Goal: Communication & Community: Connect with others

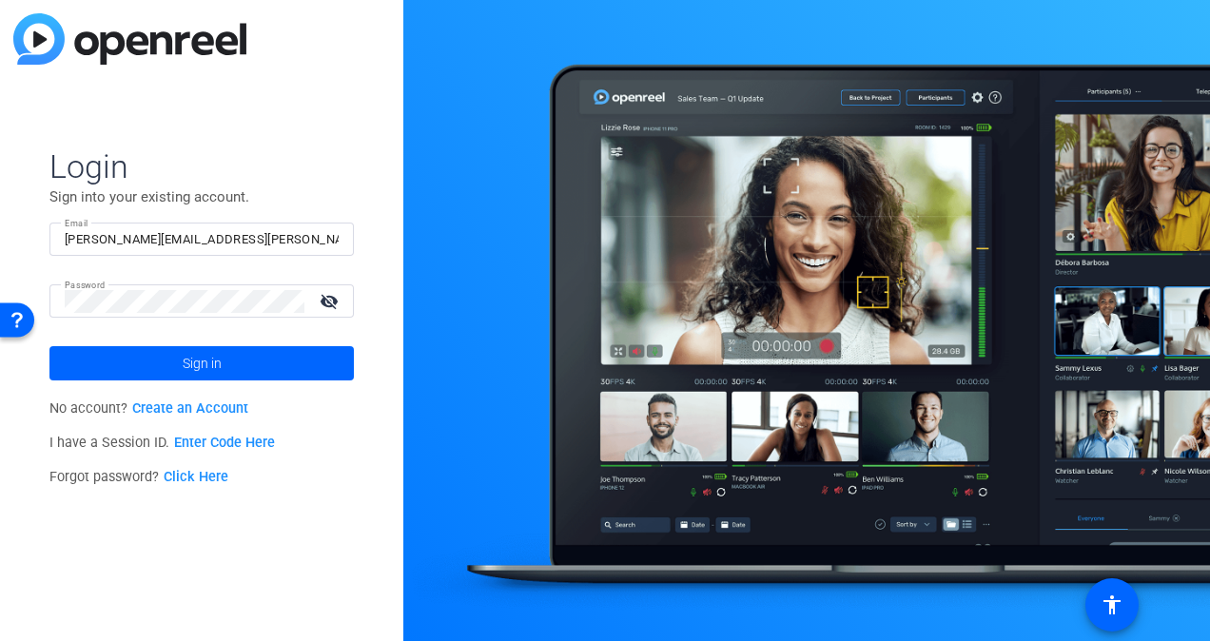
click at [225, 232] on input "[PERSON_NAME][EMAIL_ADDRESS][PERSON_NAME][DOMAIN_NAME]" at bounding box center [202, 239] width 274 height 23
type input "[PERSON_NAME][EMAIL_ADDRESS][PERSON_NAME][DOMAIN_NAME]"
click at [339, 299] on mat-icon "visibility_off" at bounding box center [331, 301] width 46 height 28
click at [339, 299] on mat-icon "visibility" at bounding box center [331, 301] width 46 height 28
click at [244, 385] on span at bounding box center [201, 364] width 305 height 46
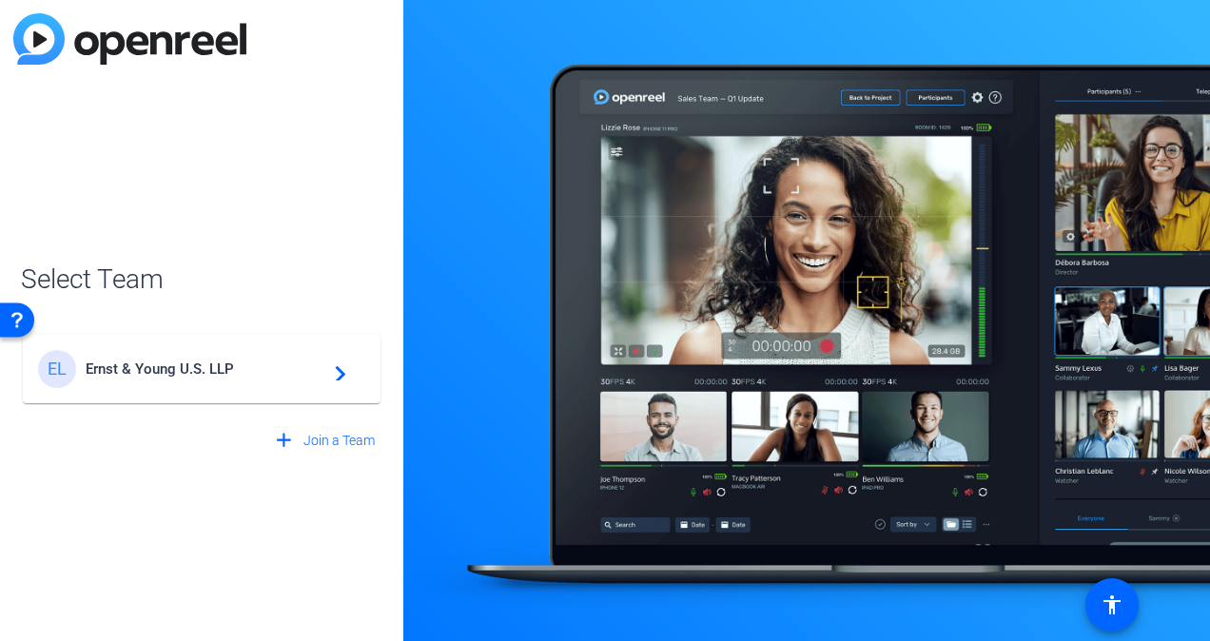
click at [244, 385] on div "EL Ernst & Young U.S. LLP navigate_next" at bounding box center [201, 369] width 327 height 38
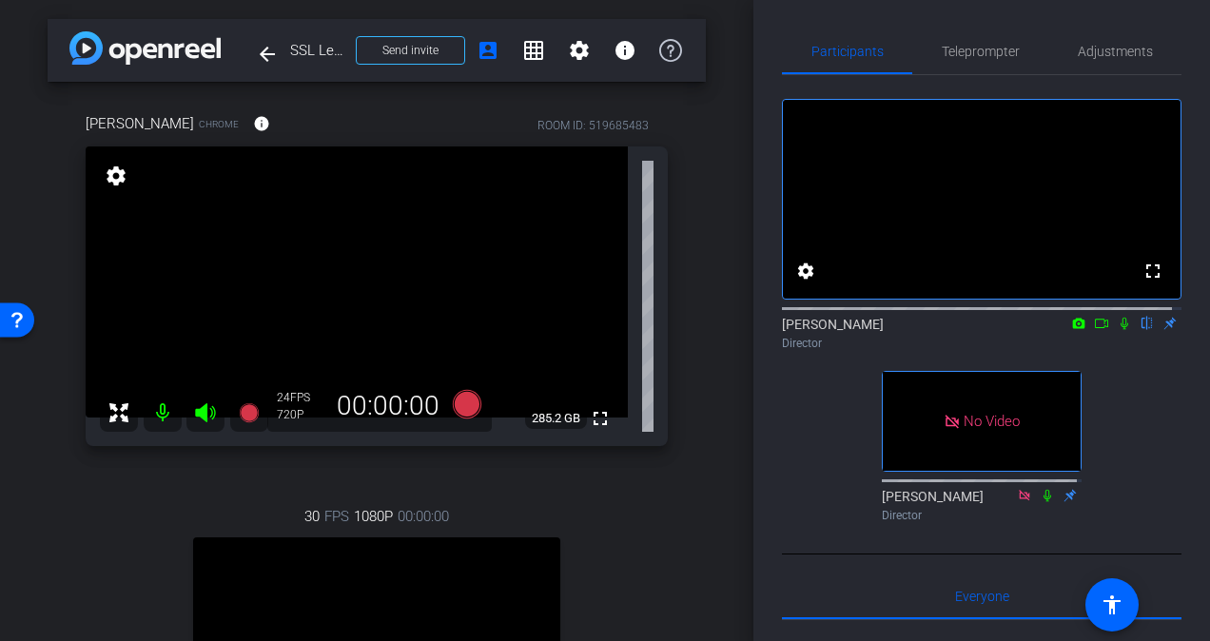
click at [1117, 317] on icon at bounding box center [1124, 323] width 15 height 13
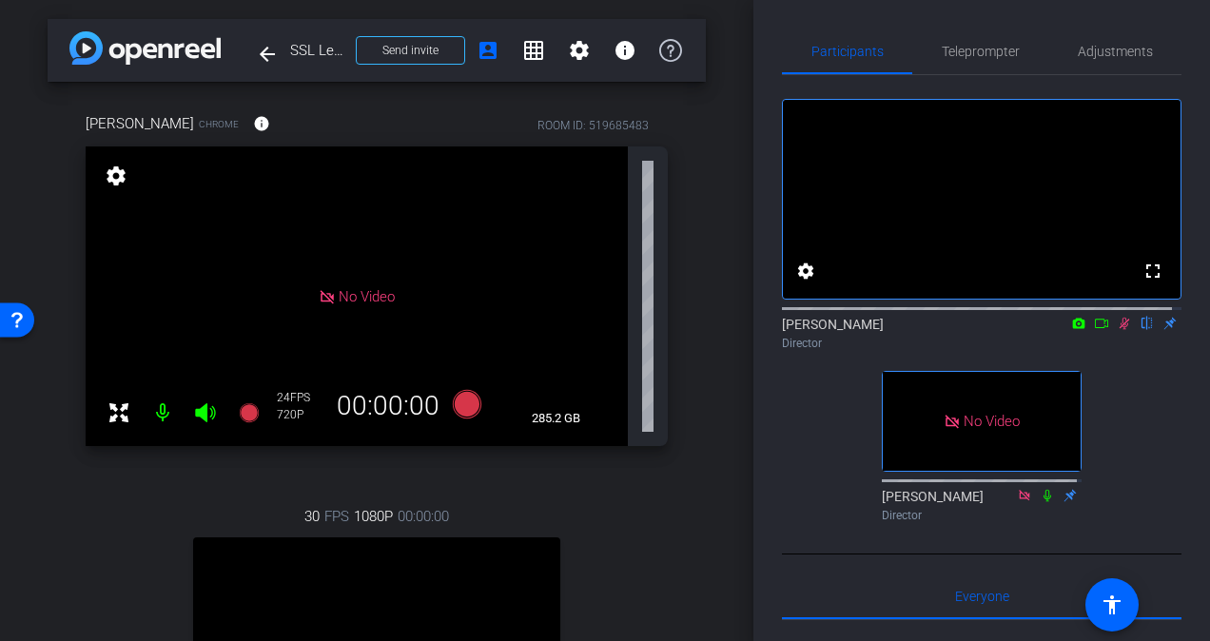
click at [1120, 330] on icon at bounding box center [1125, 324] width 10 height 12
click at [1121, 330] on icon at bounding box center [1125, 324] width 8 height 12
click at [1095, 330] on icon at bounding box center [1101, 323] width 15 height 13
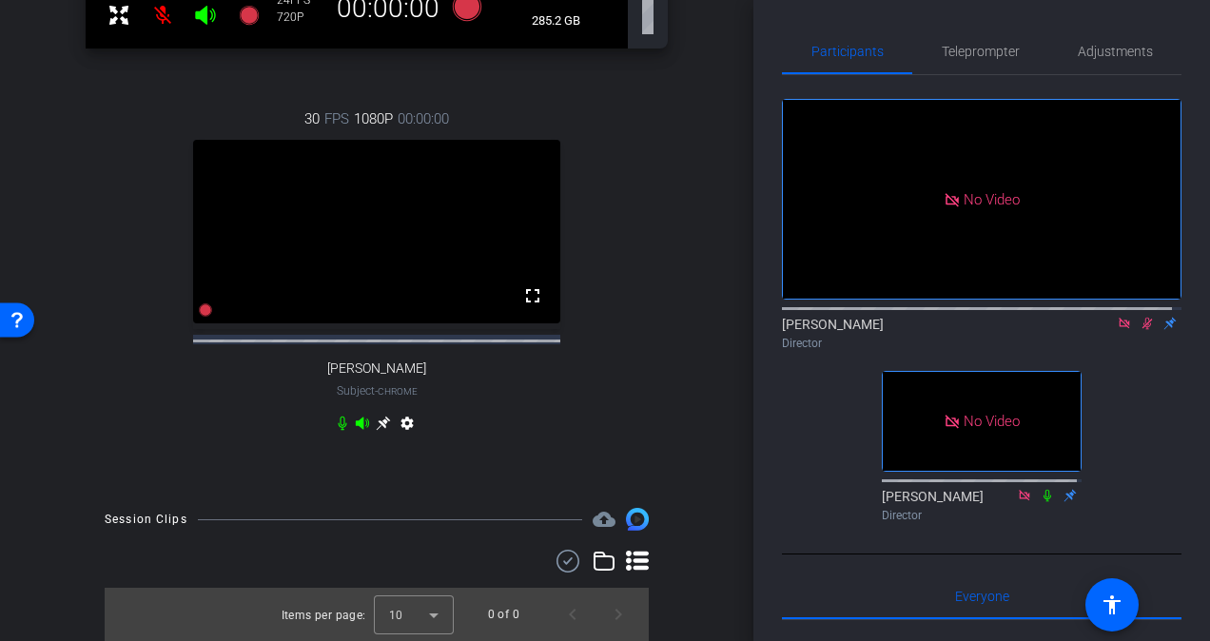
scroll to position [280, 0]
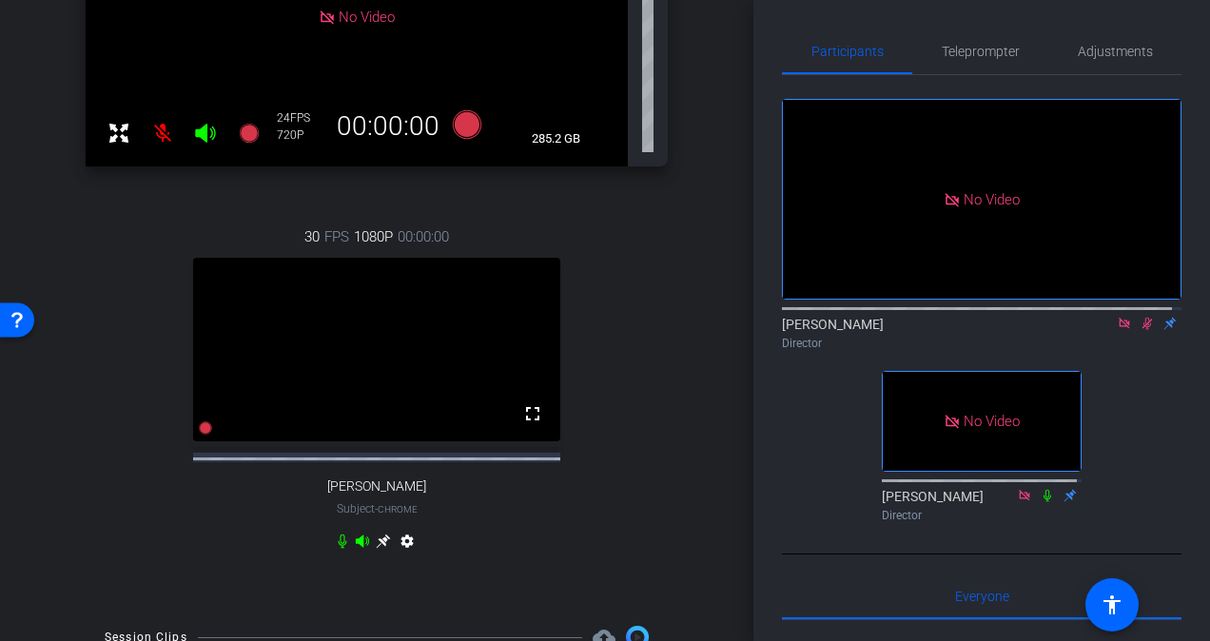
click at [396, 550] on mat-icon "settings" at bounding box center [407, 545] width 23 height 23
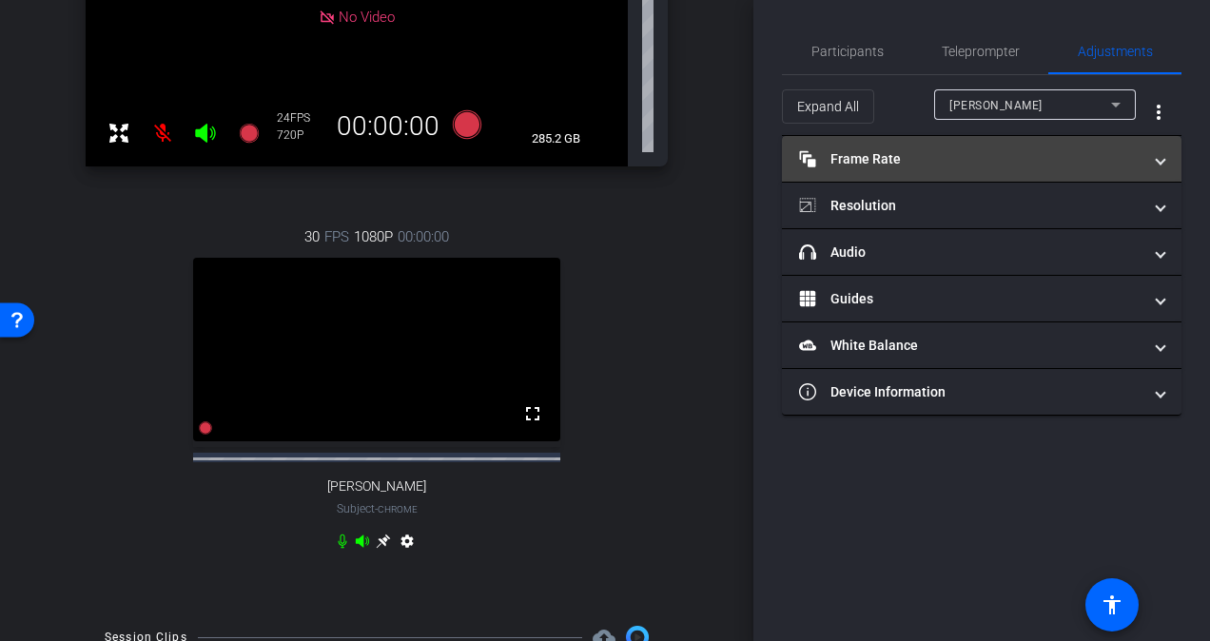
click at [1039, 166] on mat-panel-title "Frame Rate Frame Rate" at bounding box center [970, 159] width 343 height 20
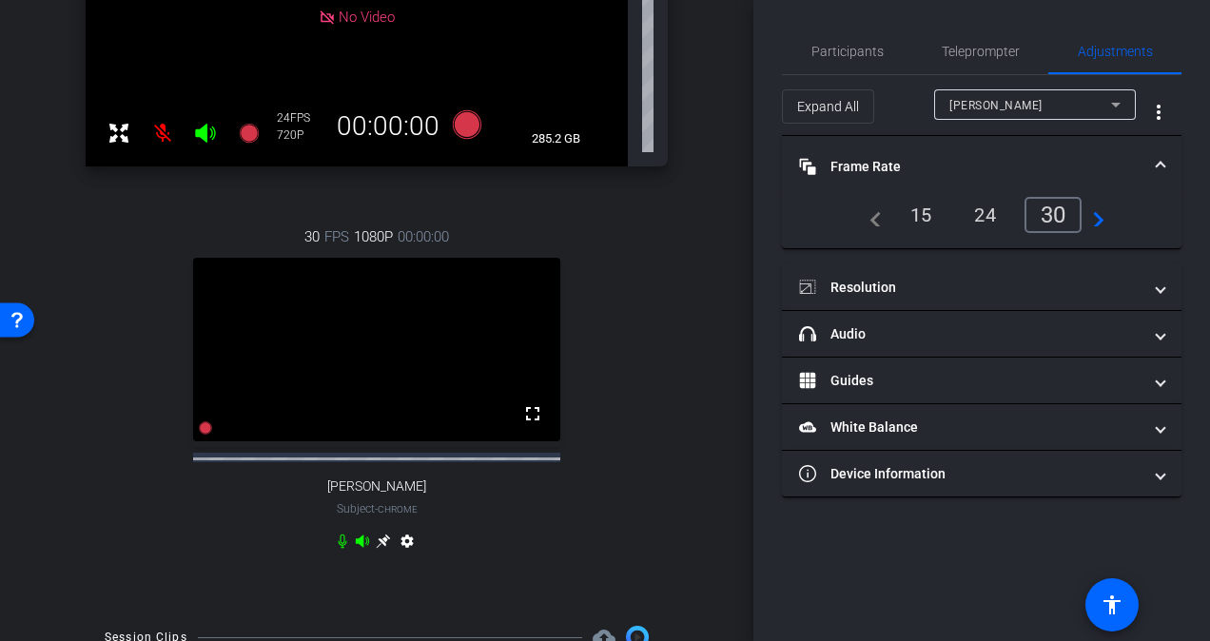
click at [1042, 166] on mat-panel-title "Frame Rate Frame Rate" at bounding box center [970, 167] width 343 height 20
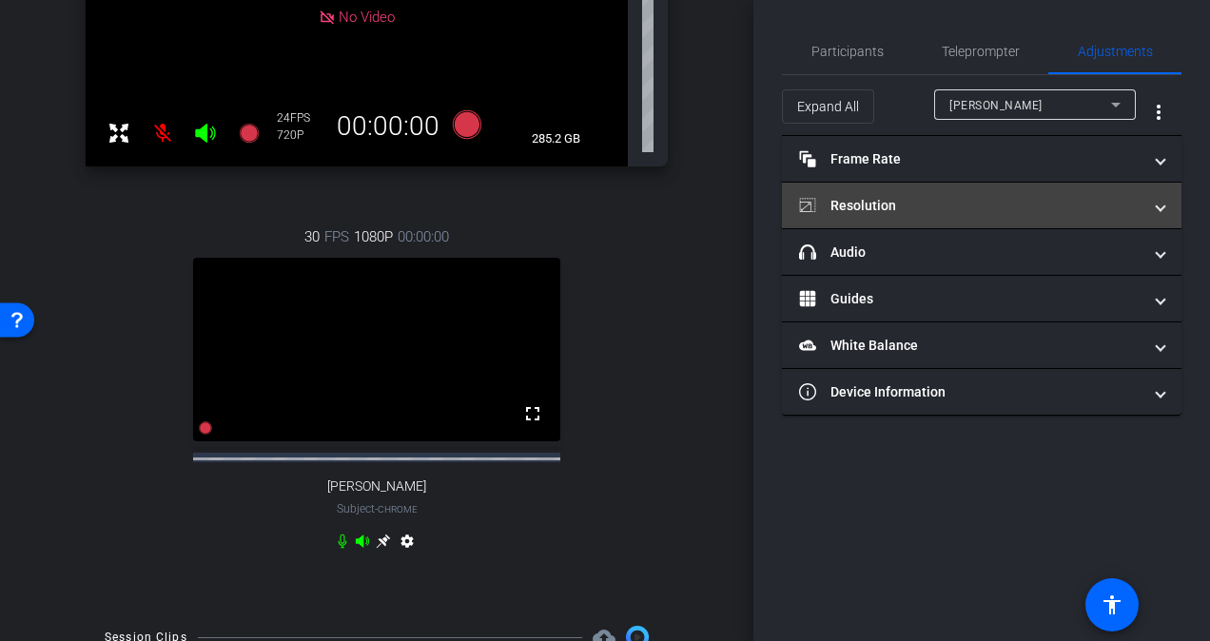
click at [1071, 208] on mat-panel-title "Resolution" at bounding box center [970, 206] width 343 height 20
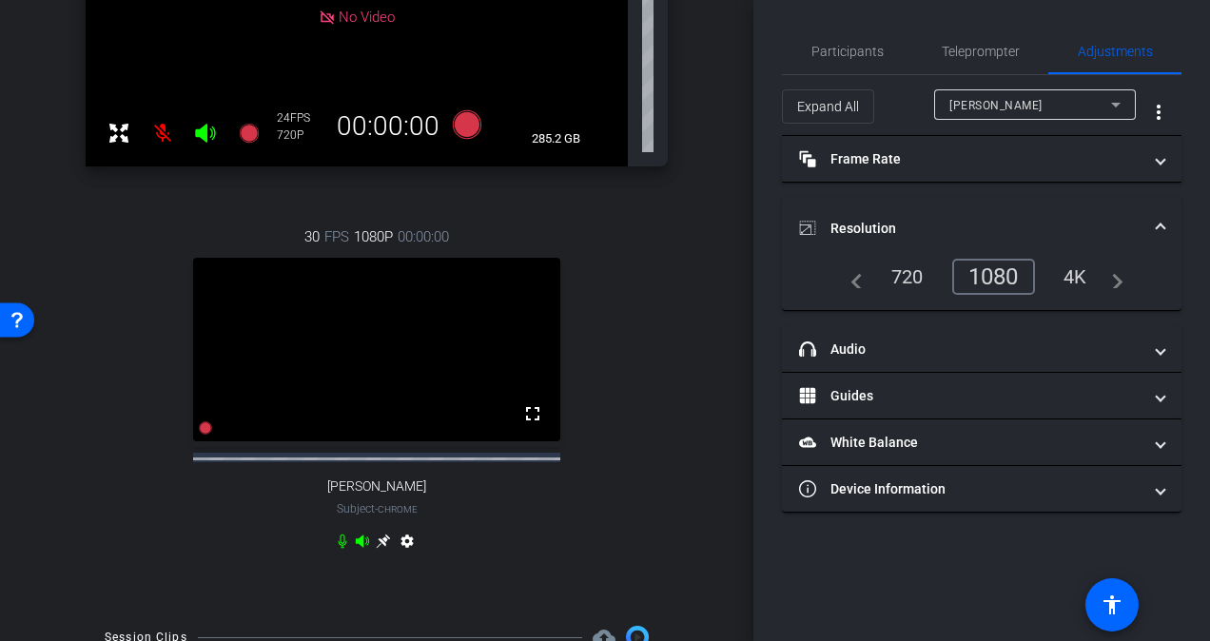
click at [1071, 208] on mat-expansion-panel-header "Resolution" at bounding box center [982, 228] width 400 height 61
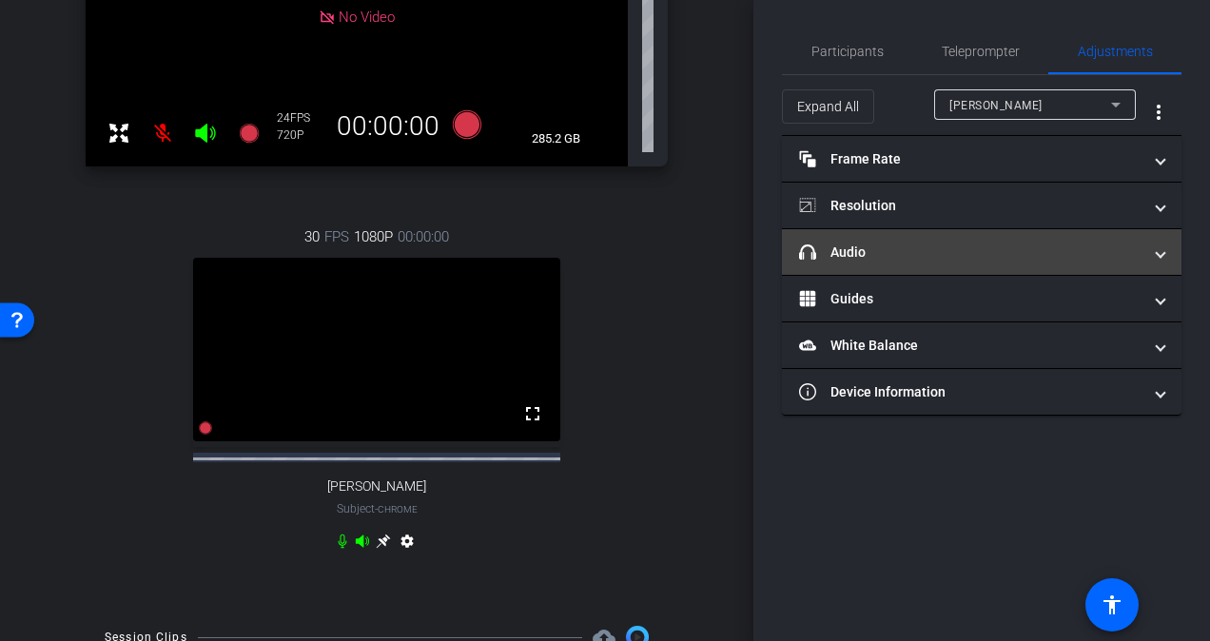
click at [1087, 255] on mat-panel-title "headphone icon Audio" at bounding box center [970, 253] width 343 height 20
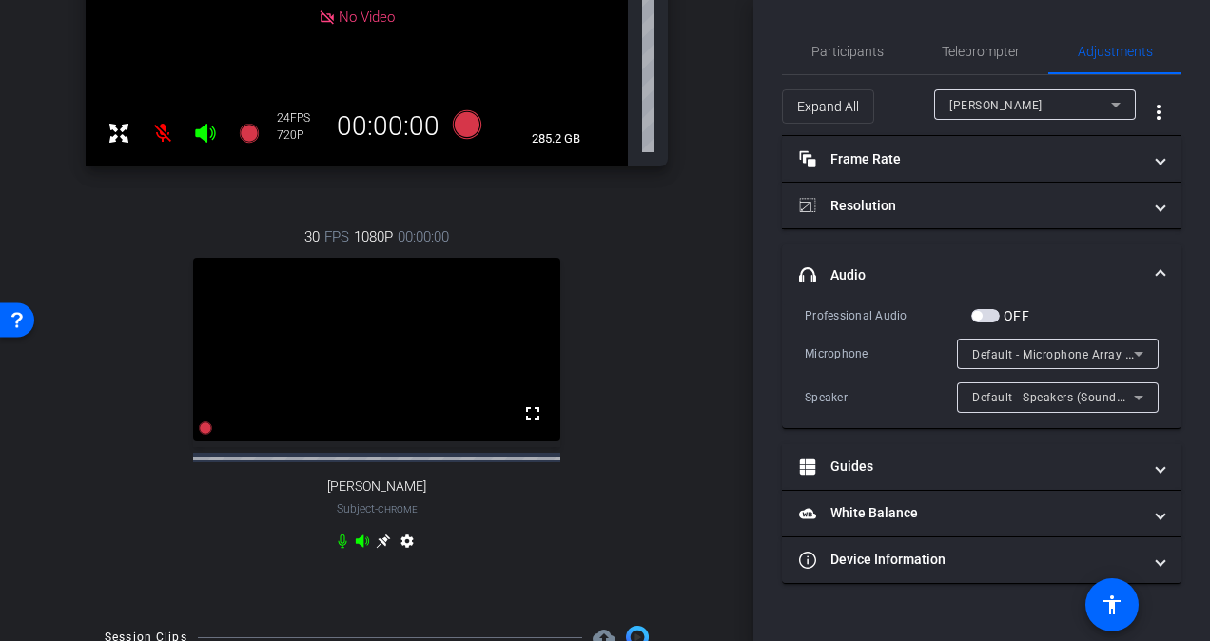
click at [1087, 255] on mat-expansion-panel-header "headphone icon Audio" at bounding box center [982, 275] width 400 height 61
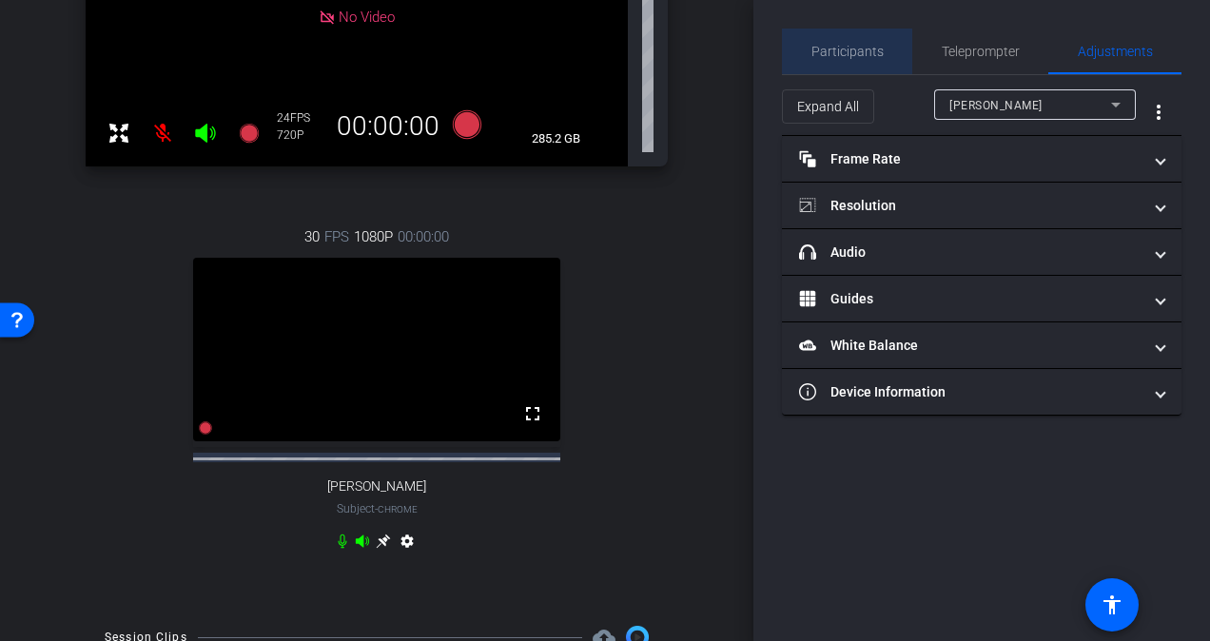
click at [873, 45] on span "Participants" at bounding box center [848, 51] width 72 height 13
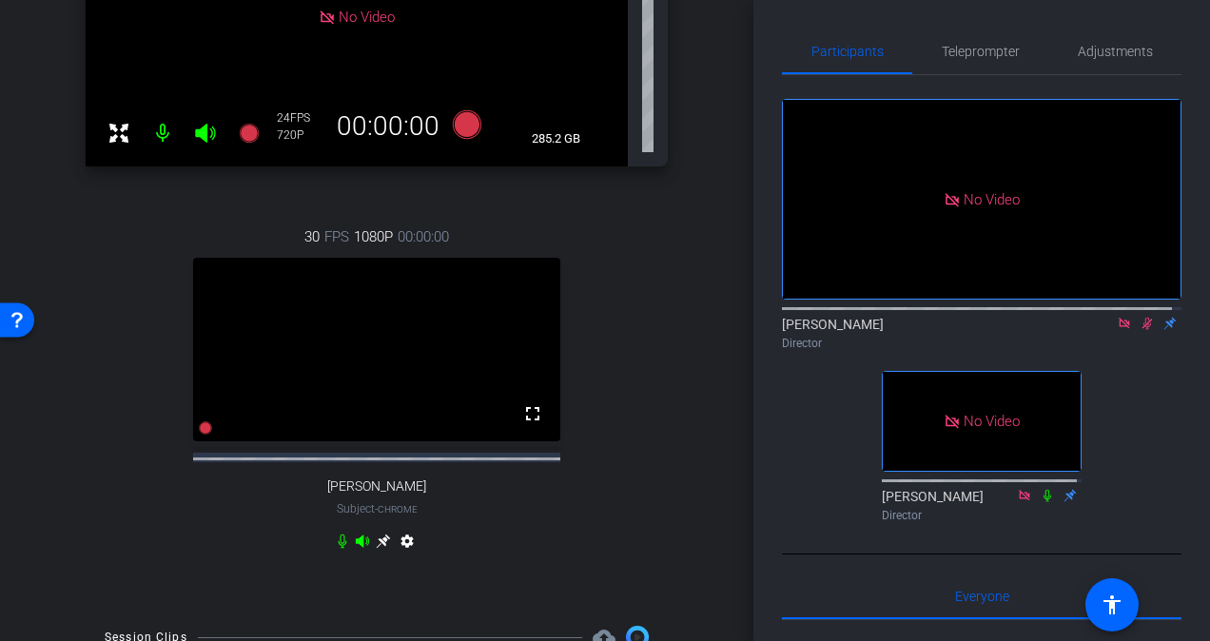
click at [1143, 317] on icon at bounding box center [1147, 323] width 15 height 13
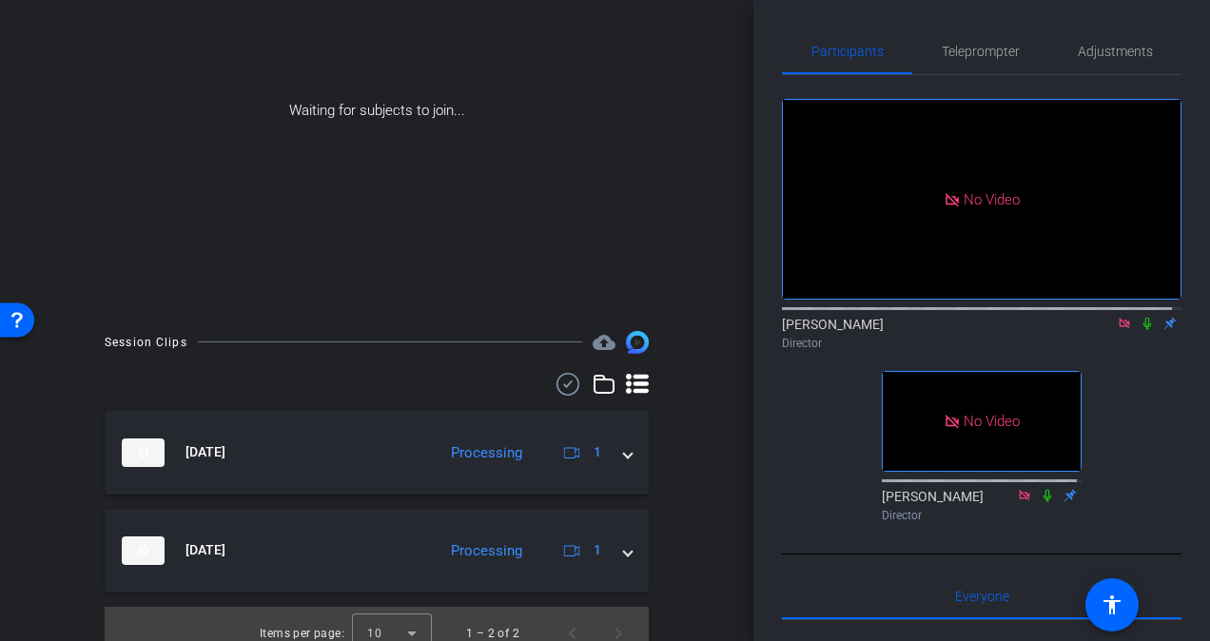
scroll to position [190, 0]
